Goal: Find specific page/section: Find specific page/section

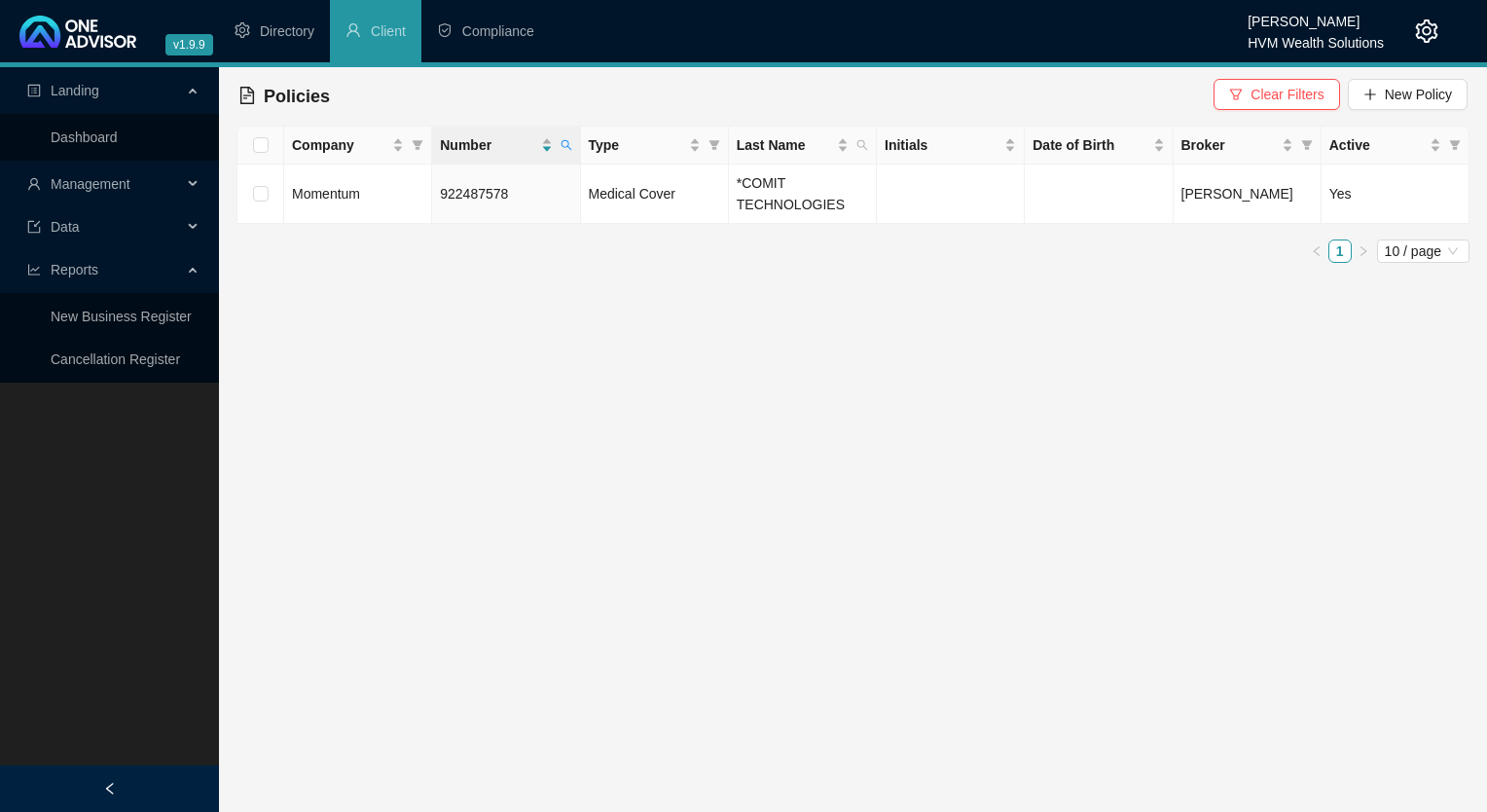
click at [1432, 23] on icon "setting" at bounding box center [1426, 31] width 23 height 23
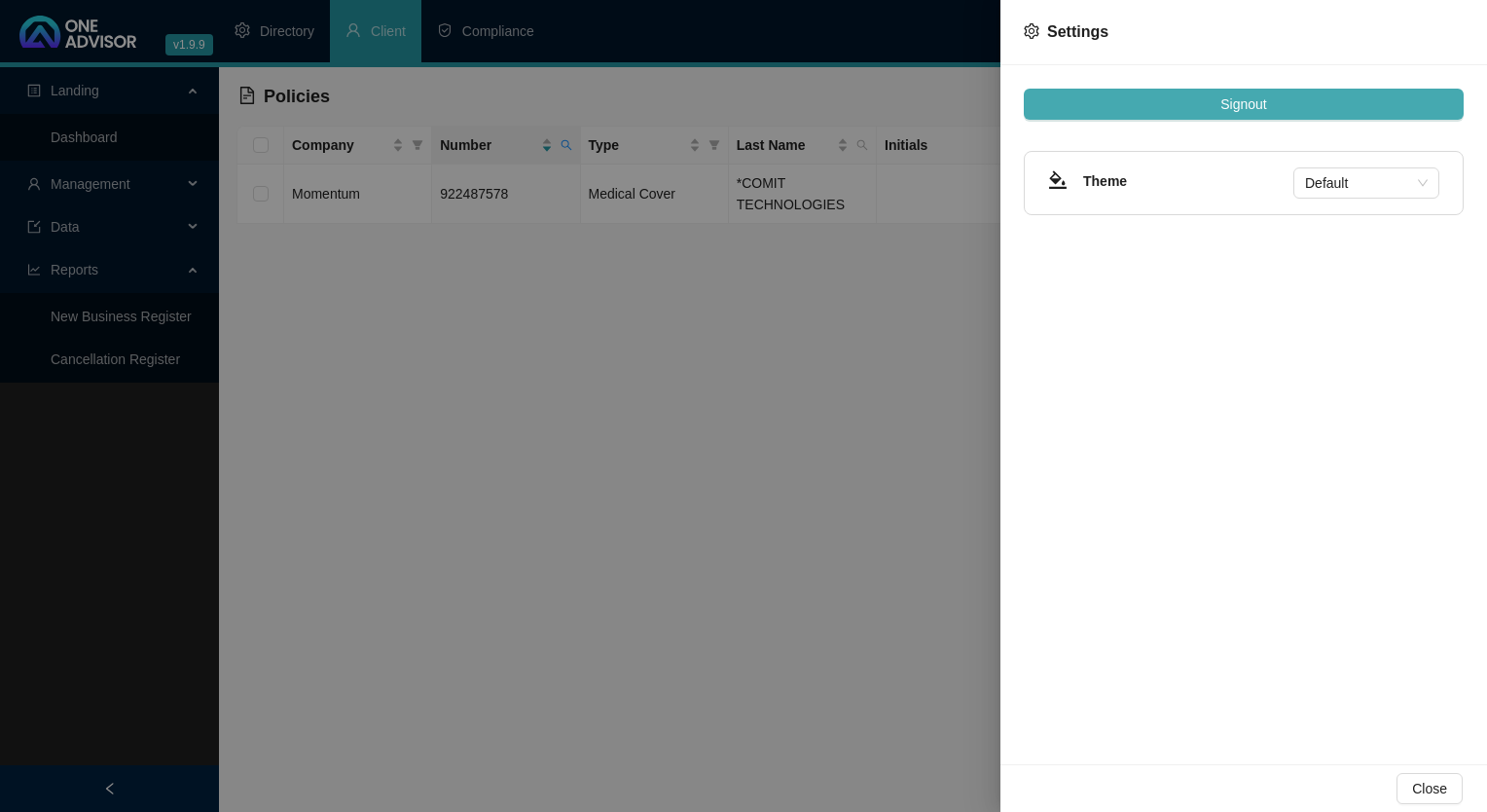
click at [1246, 102] on span "Signout" at bounding box center [1242, 104] width 46 height 22
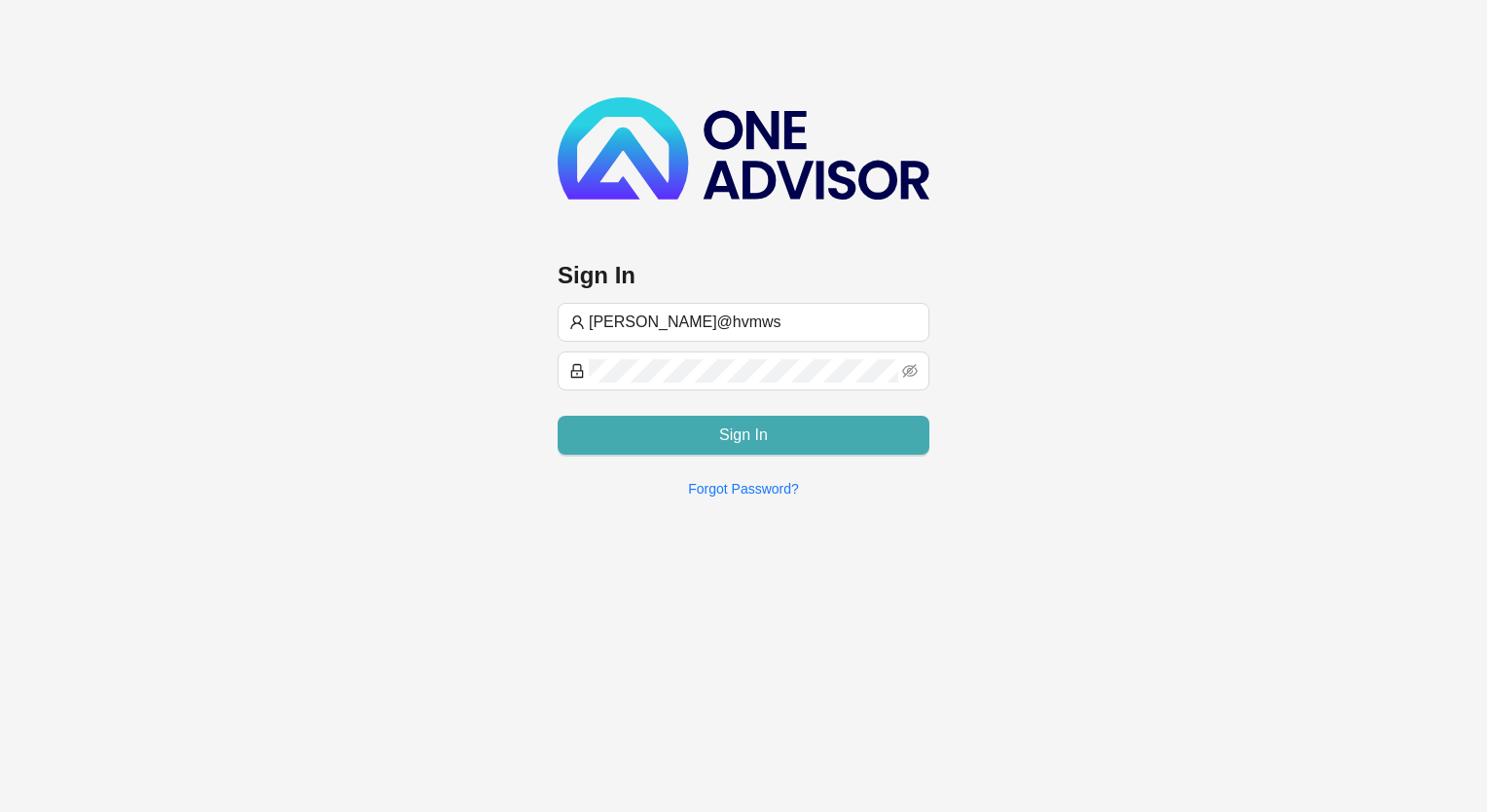
click at [721, 436] on span "Sign In" at bounding box center [744, 435] width 49 height 23
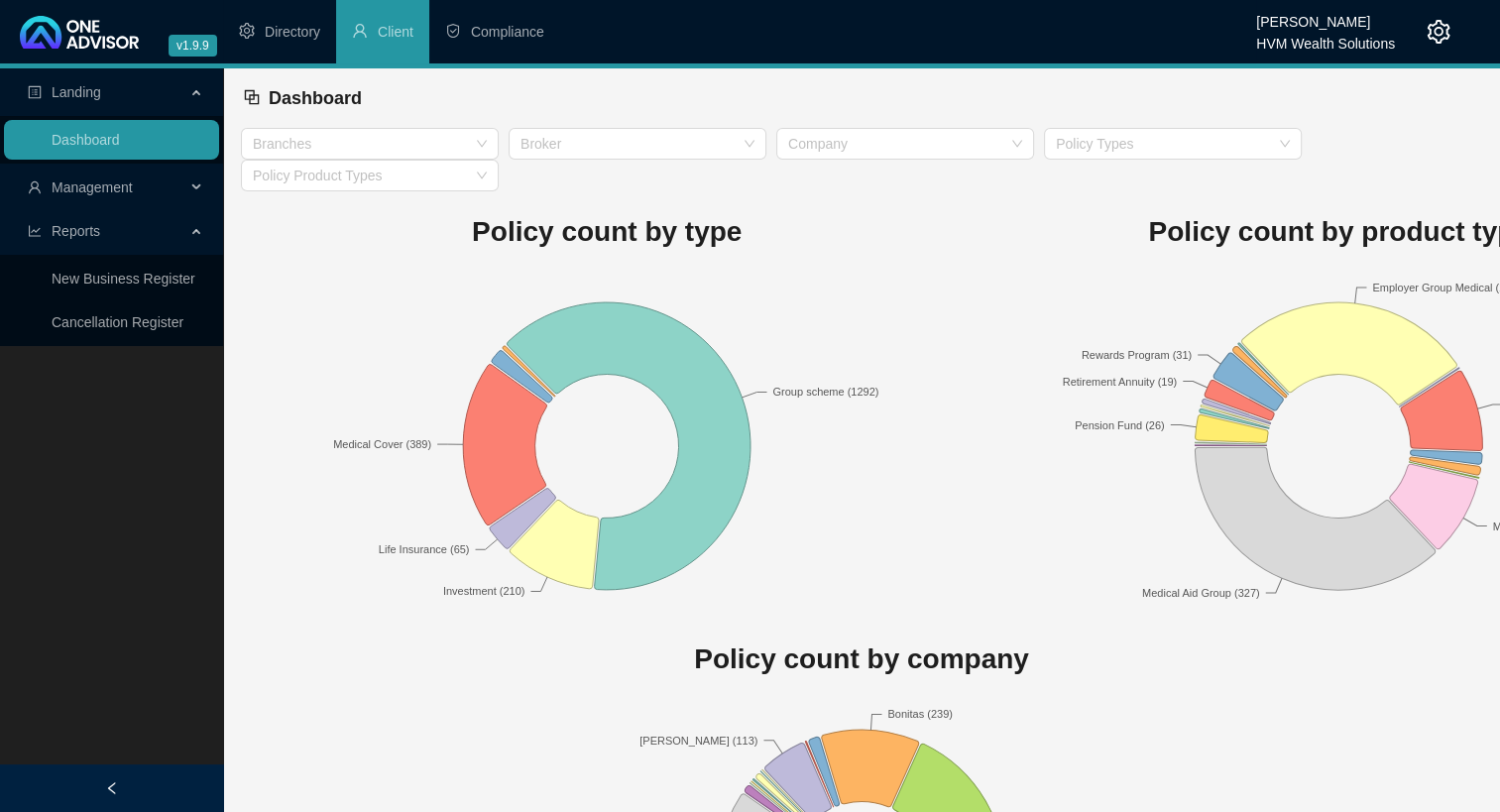
click at [125, 184] on span "Management" at bounding box center [93, 187] width 82 height 16
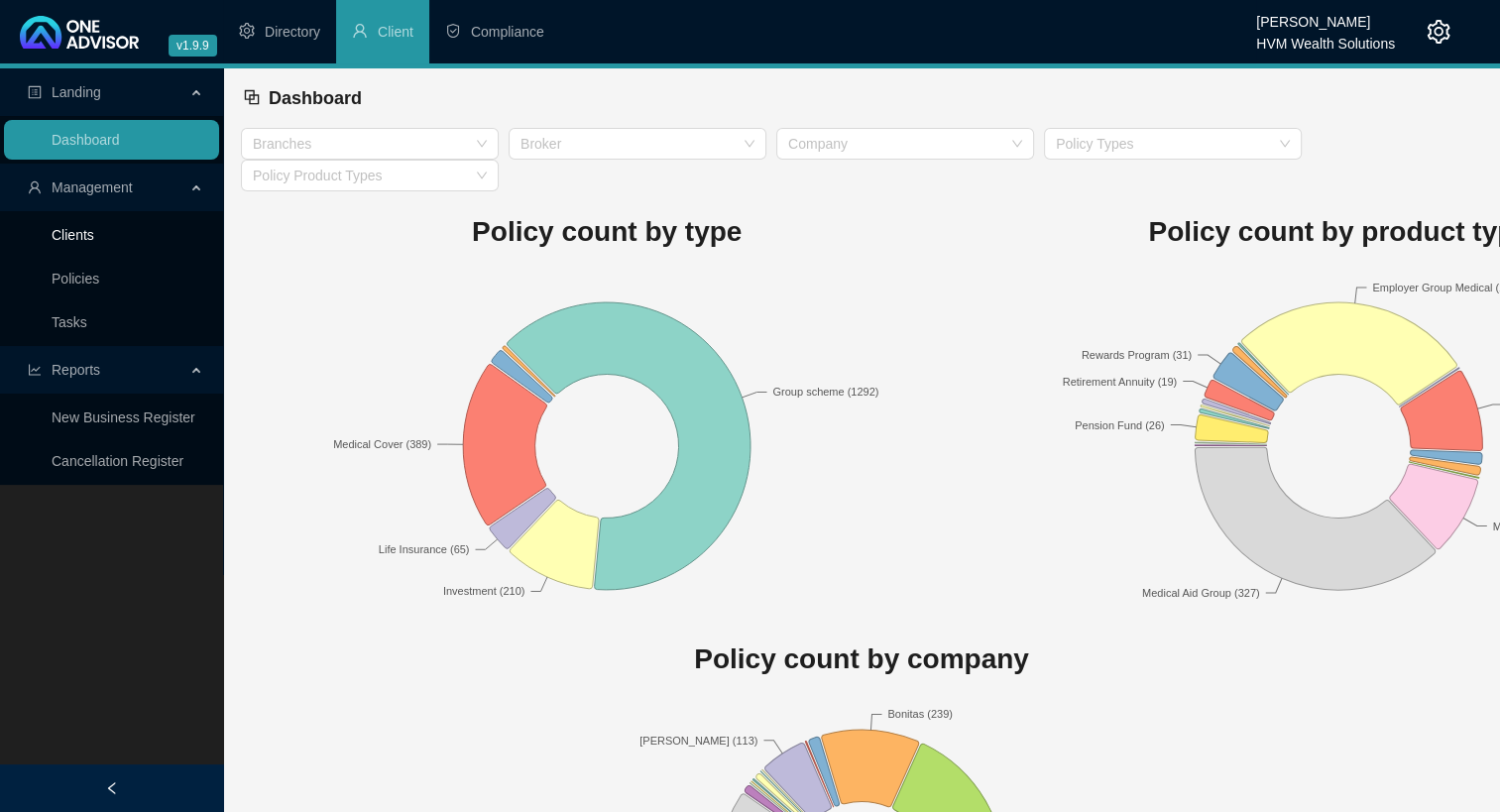
click at [94, 241] on link "Clients" at bounding box center [73, 235] width 43 height 16
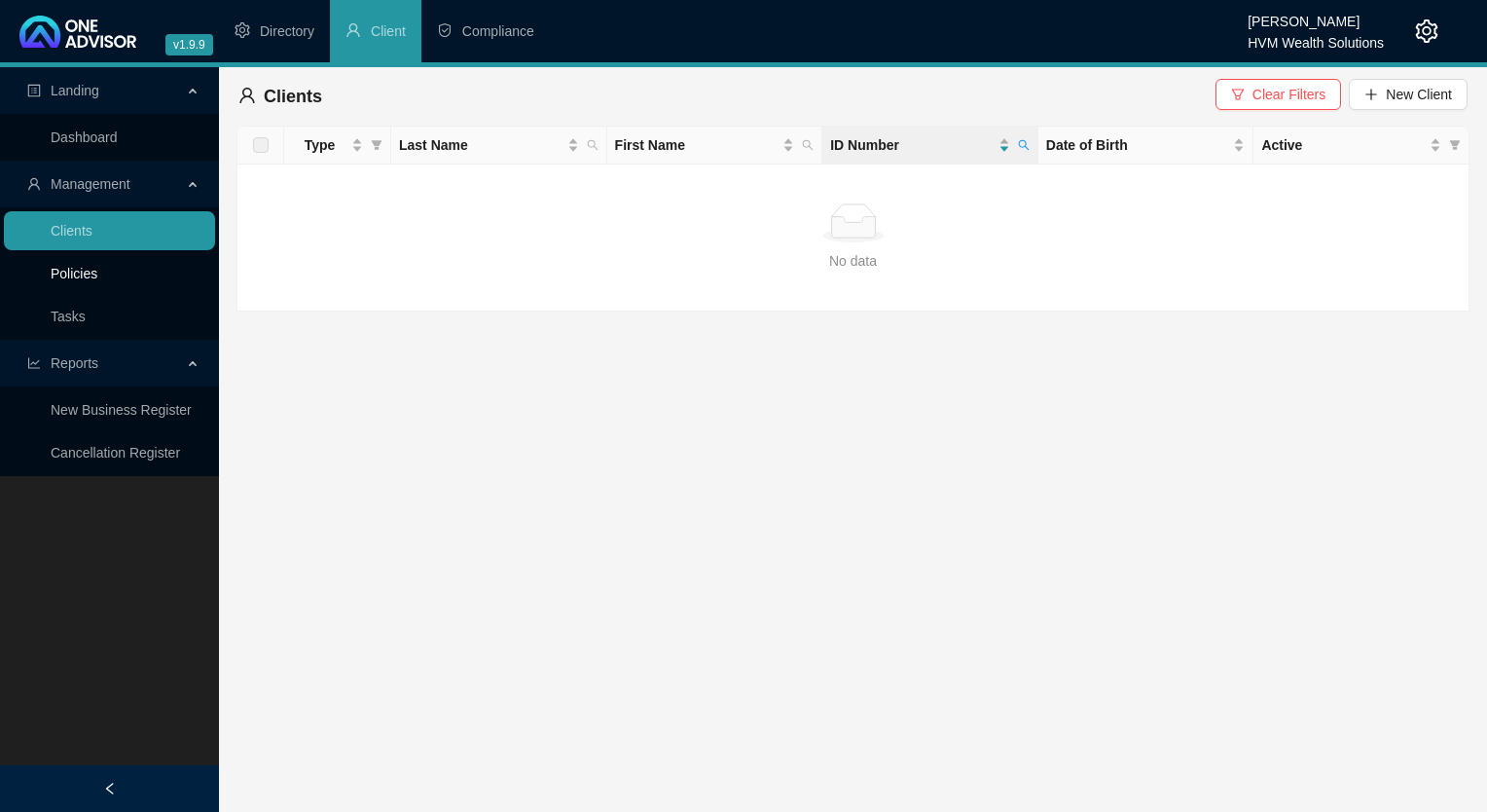
click at [95, 274] on link "Policies" at bounding box center [74, 274] width 47 height 16
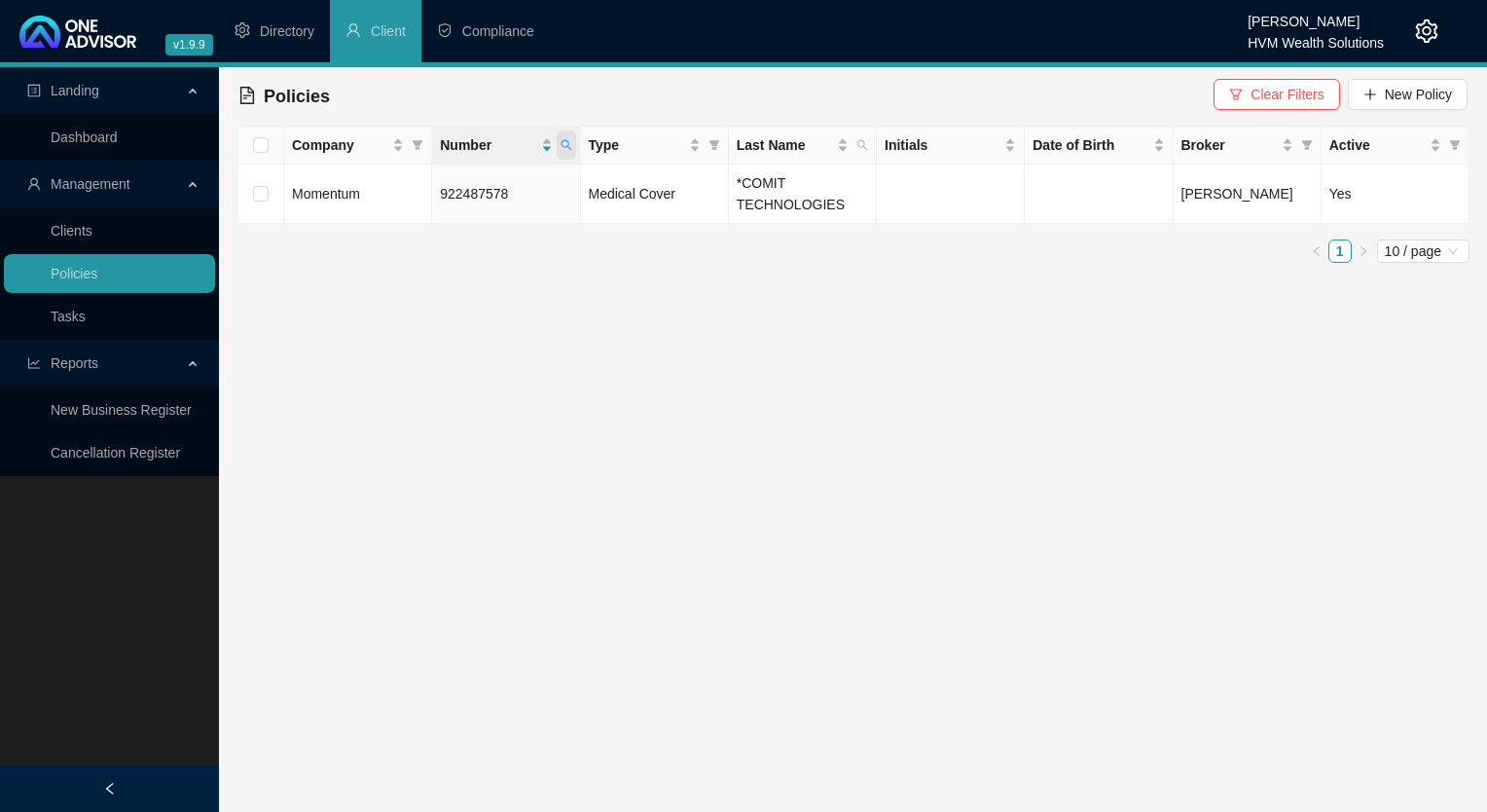
click at [571, 149] on icon "search" at bounding box center [566, 145] width 12 height 12
click at [456, 228] on span "Search" at bounding box center [440, 222] width 43 height 22
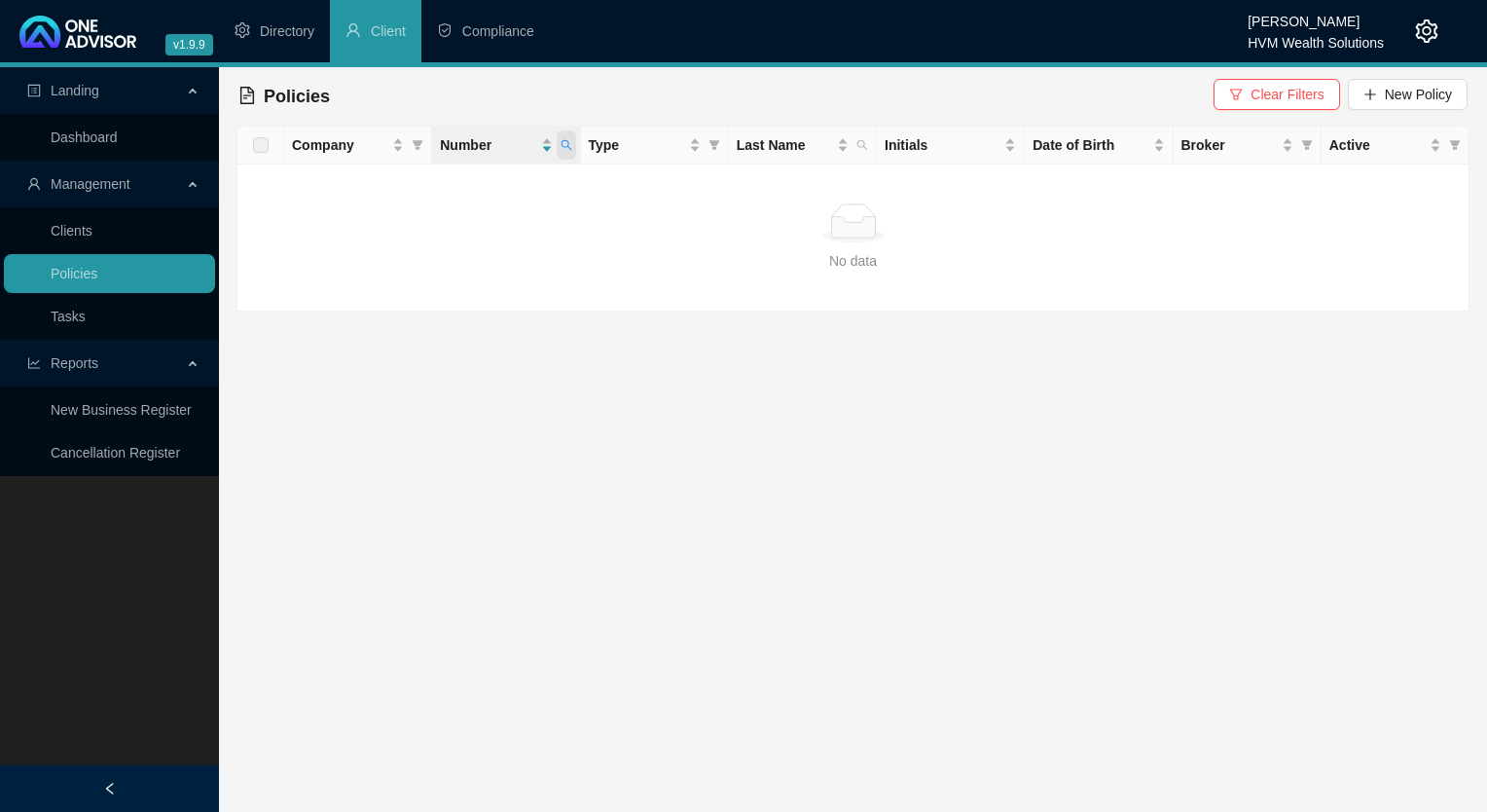
click at [573, 148] on span at bounding box center [566, 145] width 20 height 29
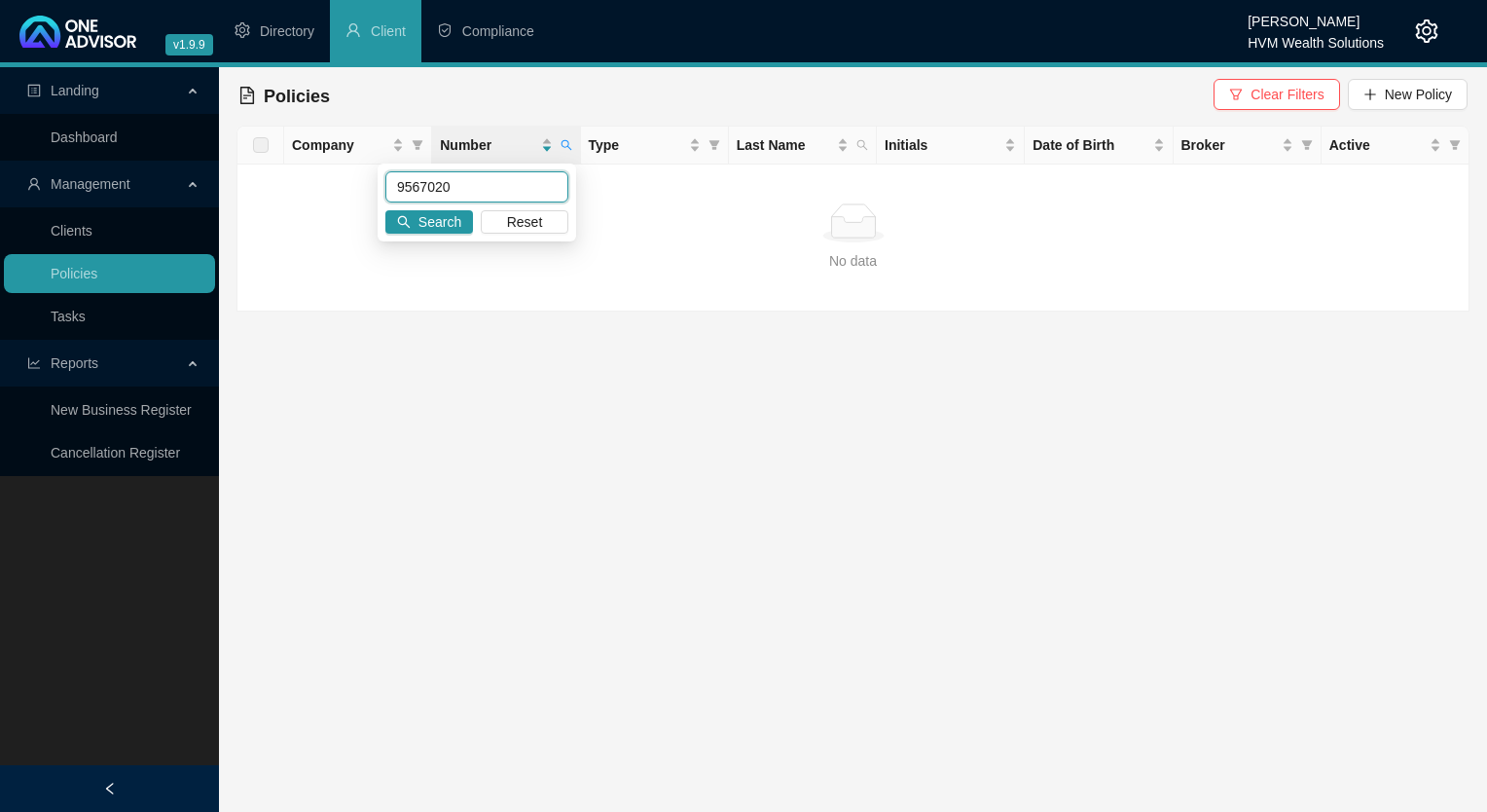
click at [387, 185] on input "9567020" at bounding box center [476, 187] width 183 height 31
paste input "40"
type input "956702040"
click at [446, 228] on span "Search" at bounding box center [440, 222] width 43 height 22
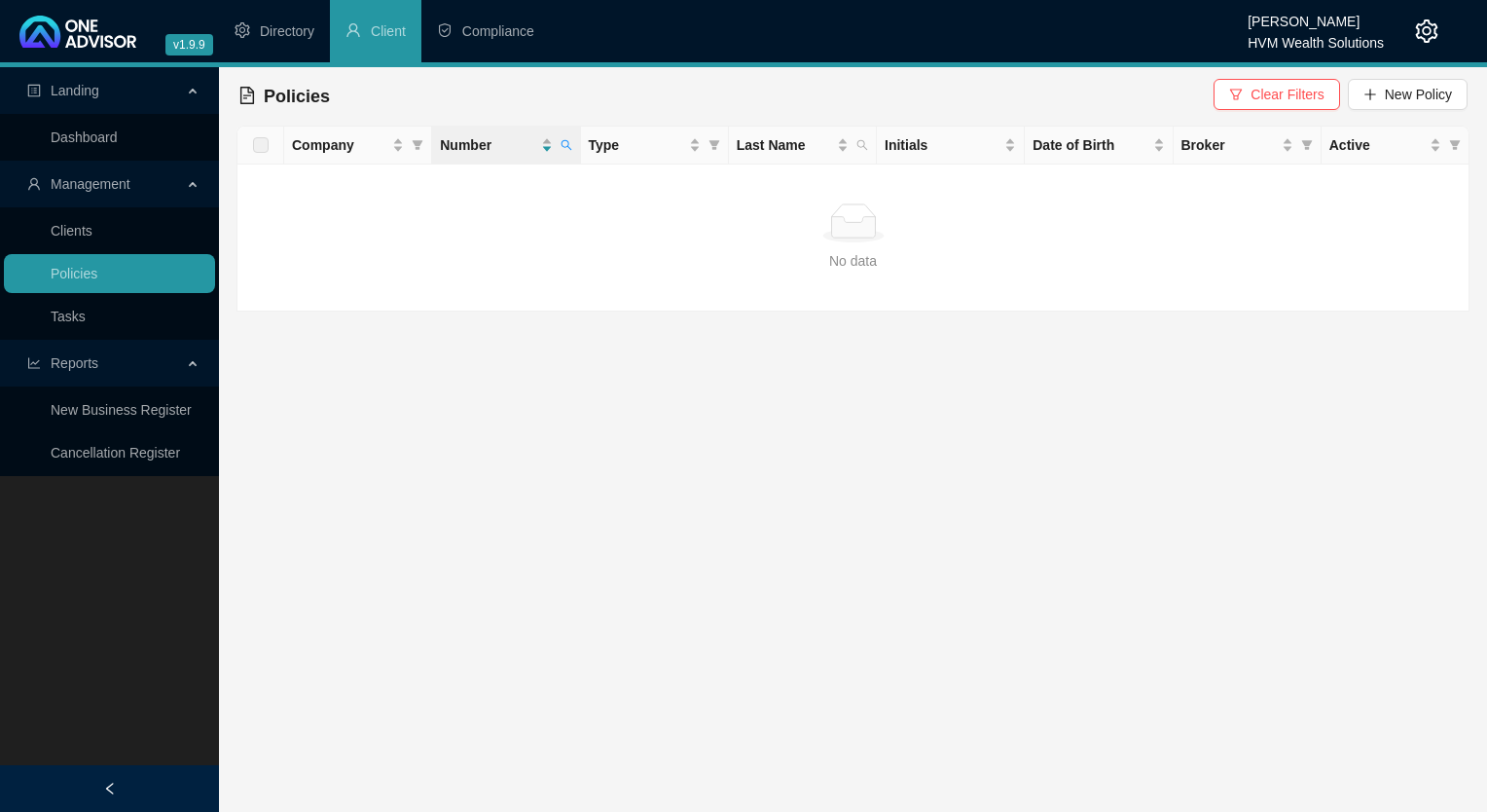
click at [1423, 27] on icon "setting" at bounding box center [1426, 31] width 23 height 23
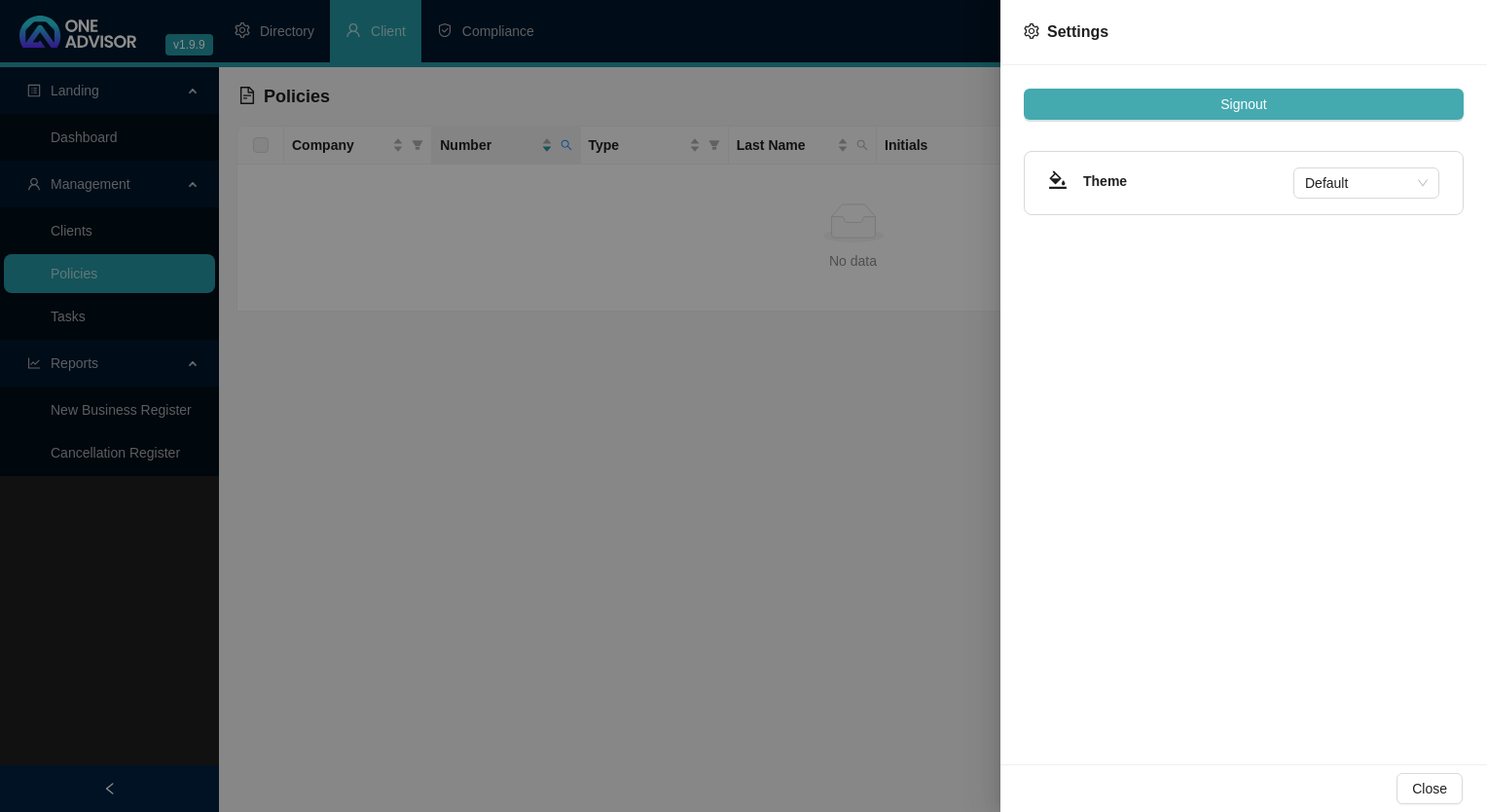
click at [1232, 106] on span "Signout" at bounding box center [1242, 104] width 46 height 22
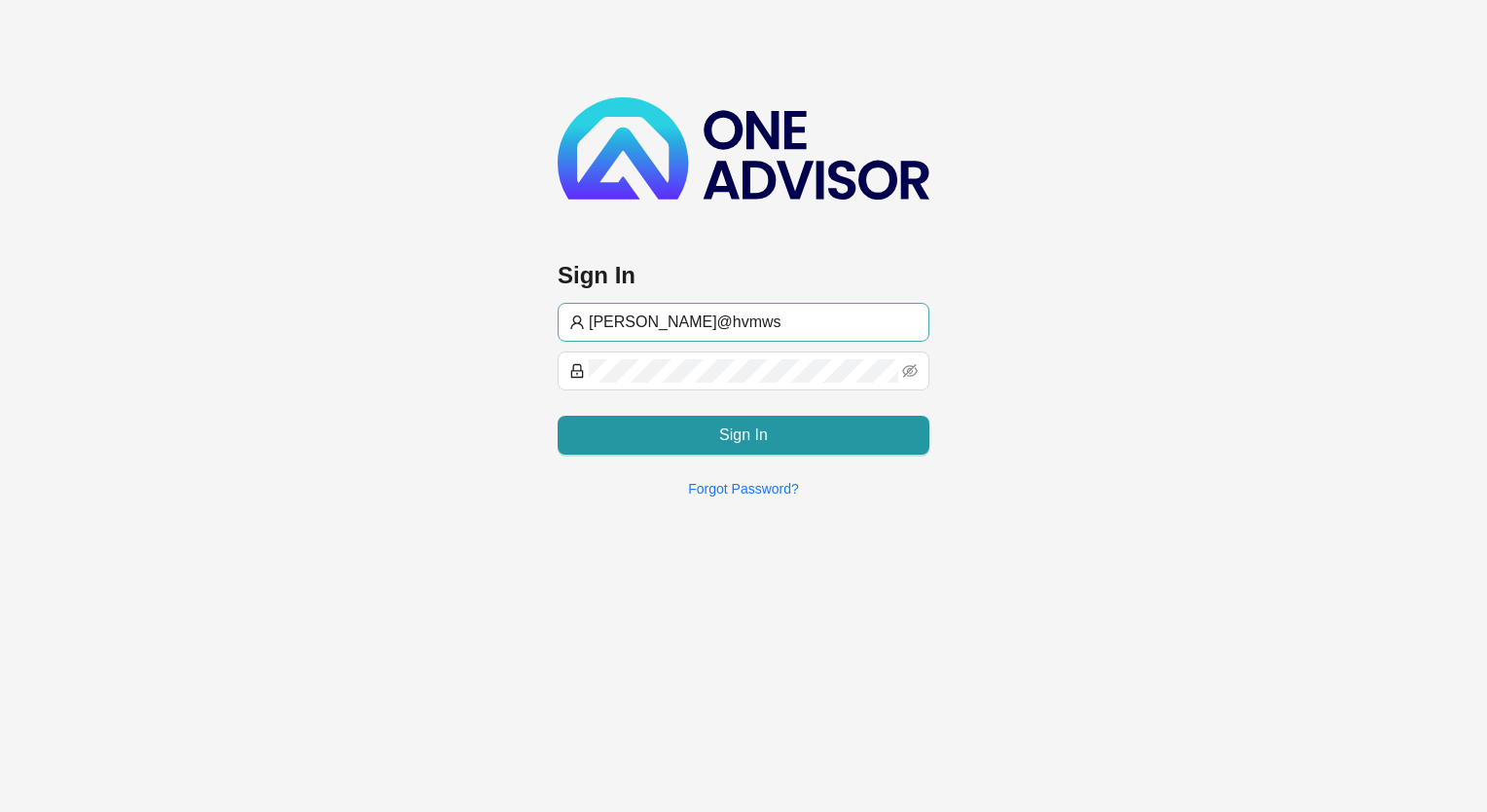
click at [652, 327] on input "[PERSON_NAME]@hvmws" at bounding box center [753, 322] width 329 height 23
type input "[EMAIL_ADDRESS][DOMAIN_NAME]"
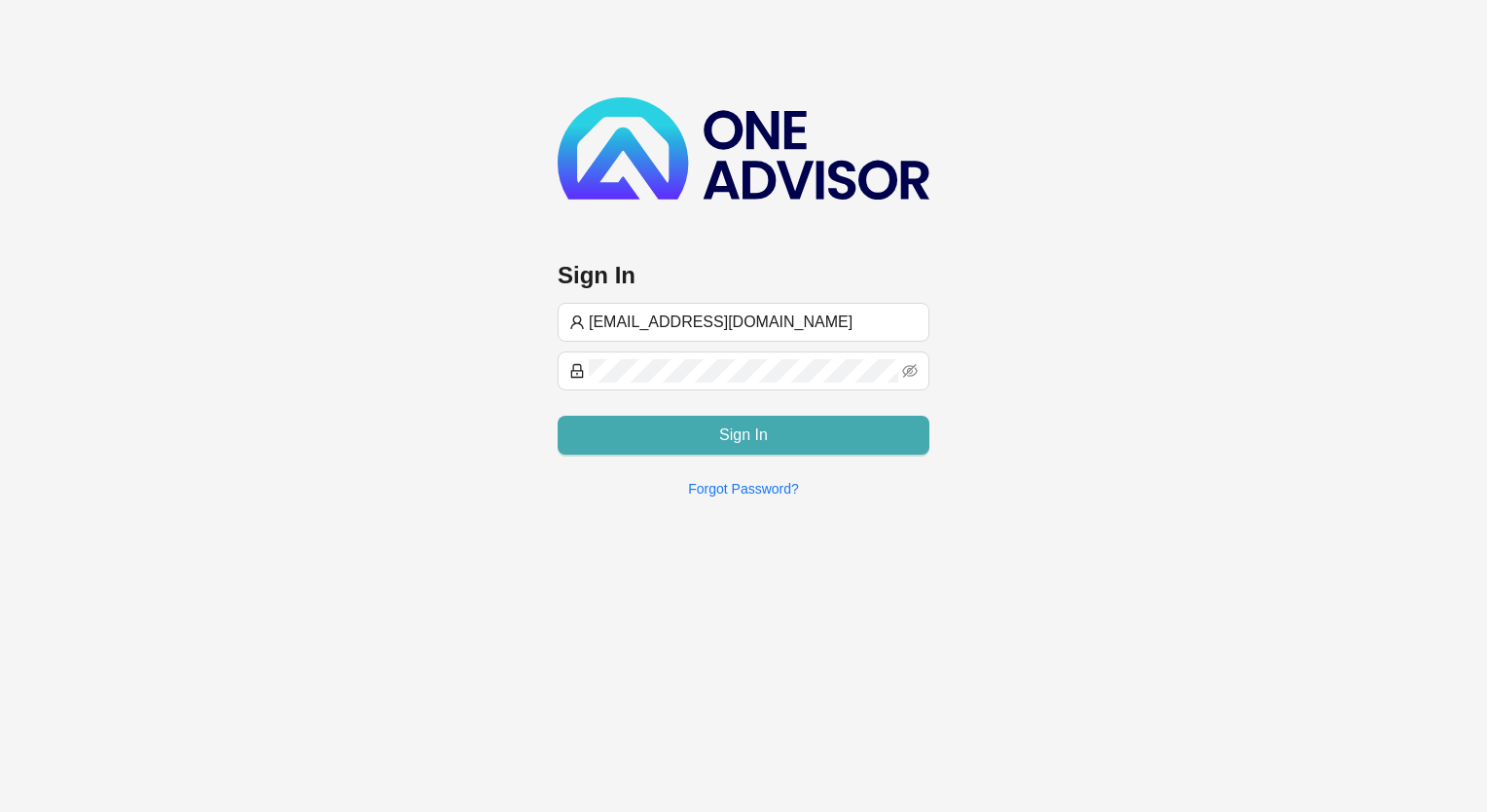
click at [657, 442] on button "Sign In" at bounding box center [744, 435] width 372 height 39
